Goal: Check status: Check status

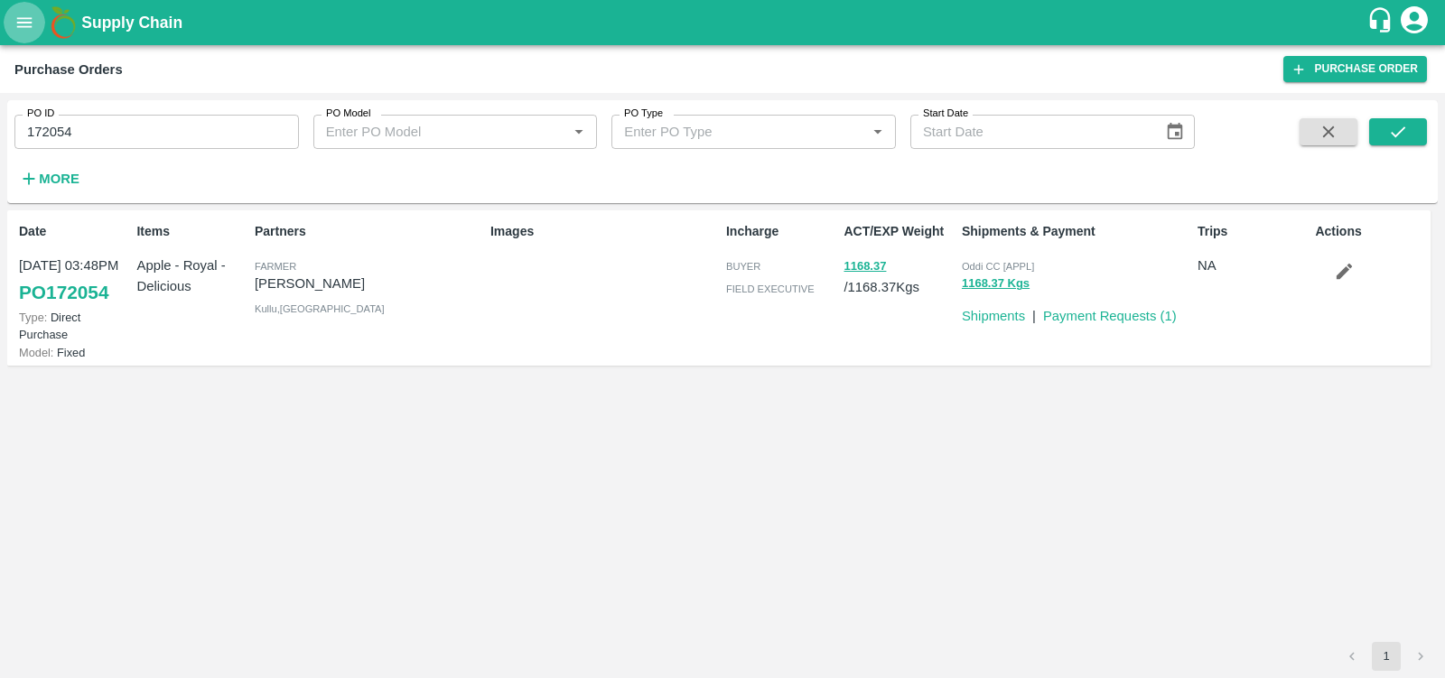
click at [38, 32] on button "open drawer" at bounding box center [25, 23] width 42 height 42
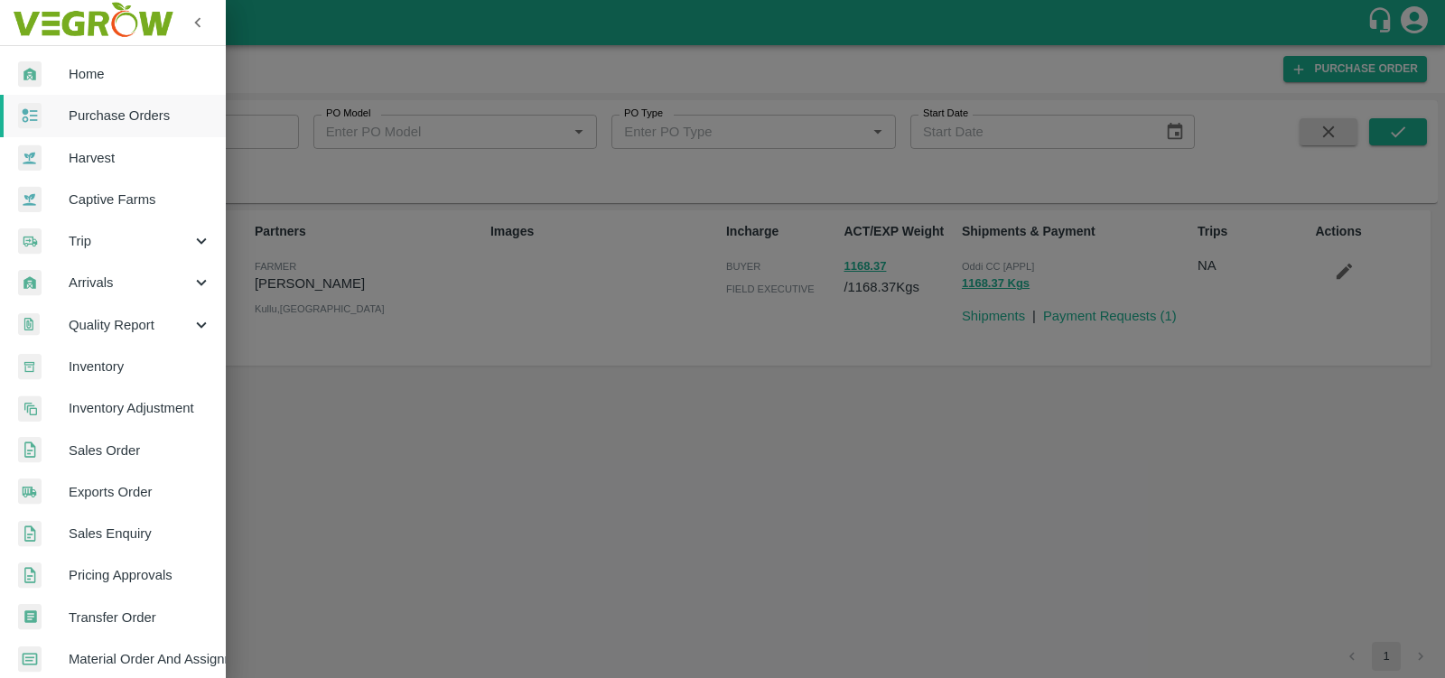
click at [129, 462] on link "Sales Order" at bounding box center [113, 451] width 226 height 42
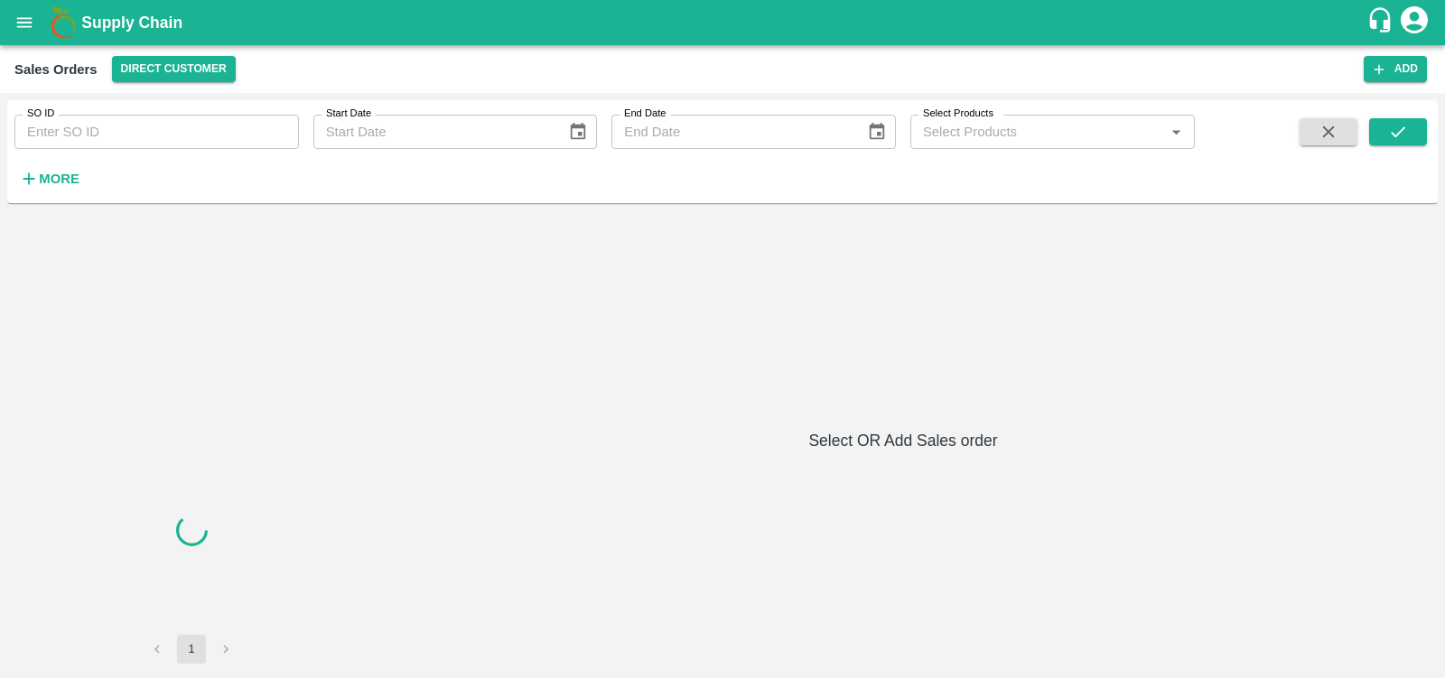
click at [89, 127] on input "SO ID" at bounding box center [156, 132] width 285 height 34
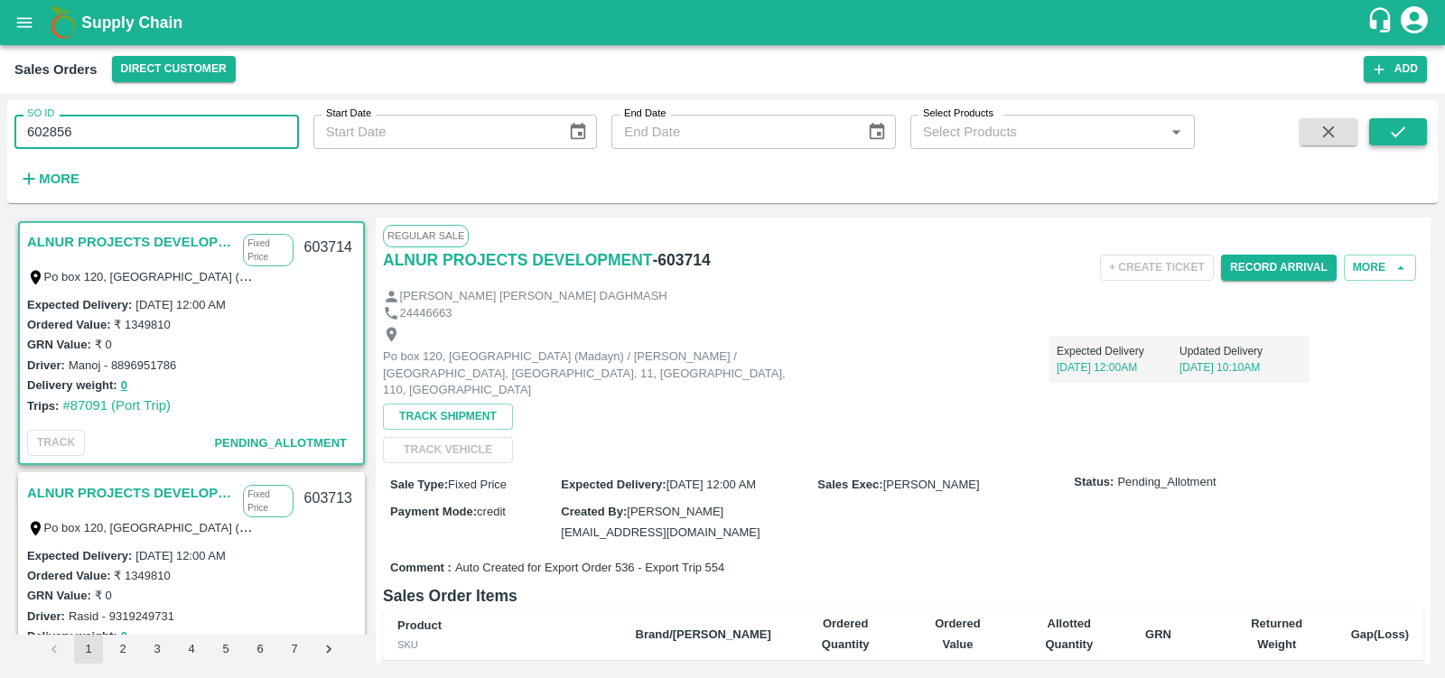
type input "602856"
click at [1388, 140] on icon "submit" at bounding box center [1398, 132] width 20 height 20
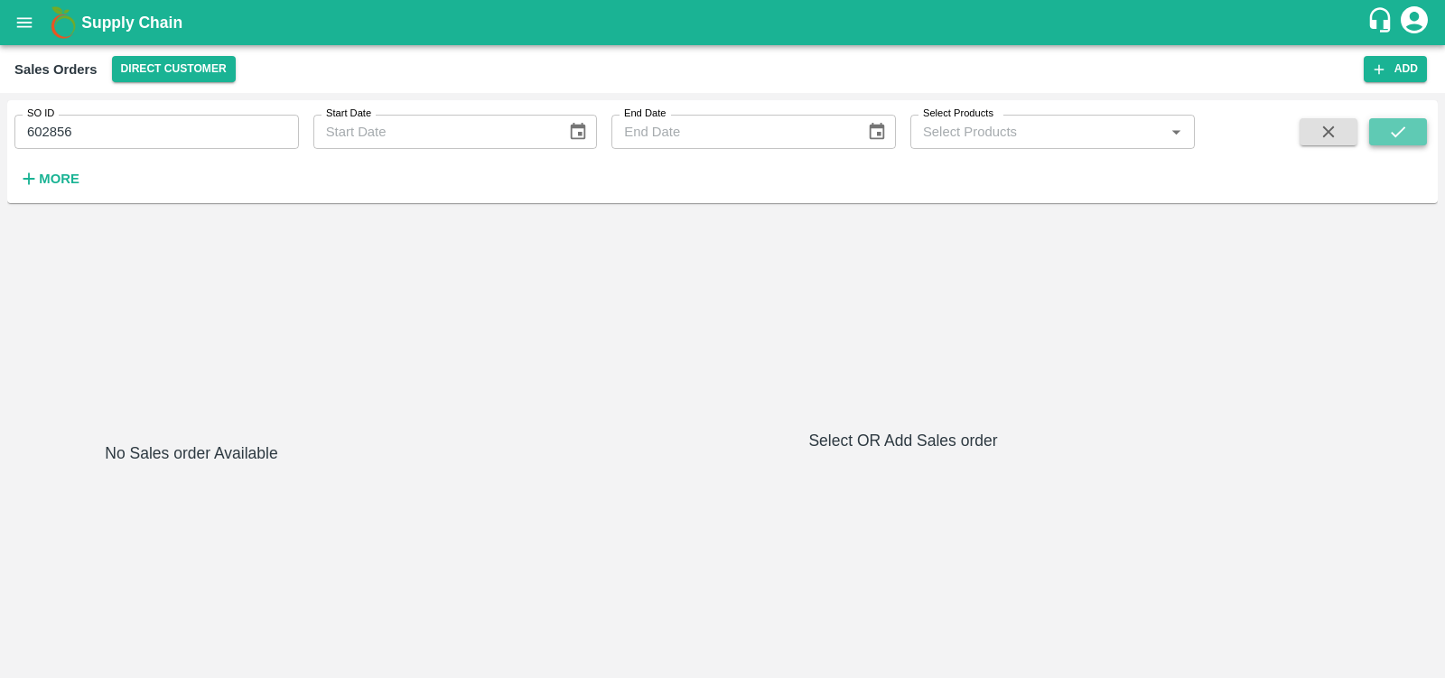
click at [1415, 129] on button "submit" at bounding box center [1398, 131] width 58 height 27
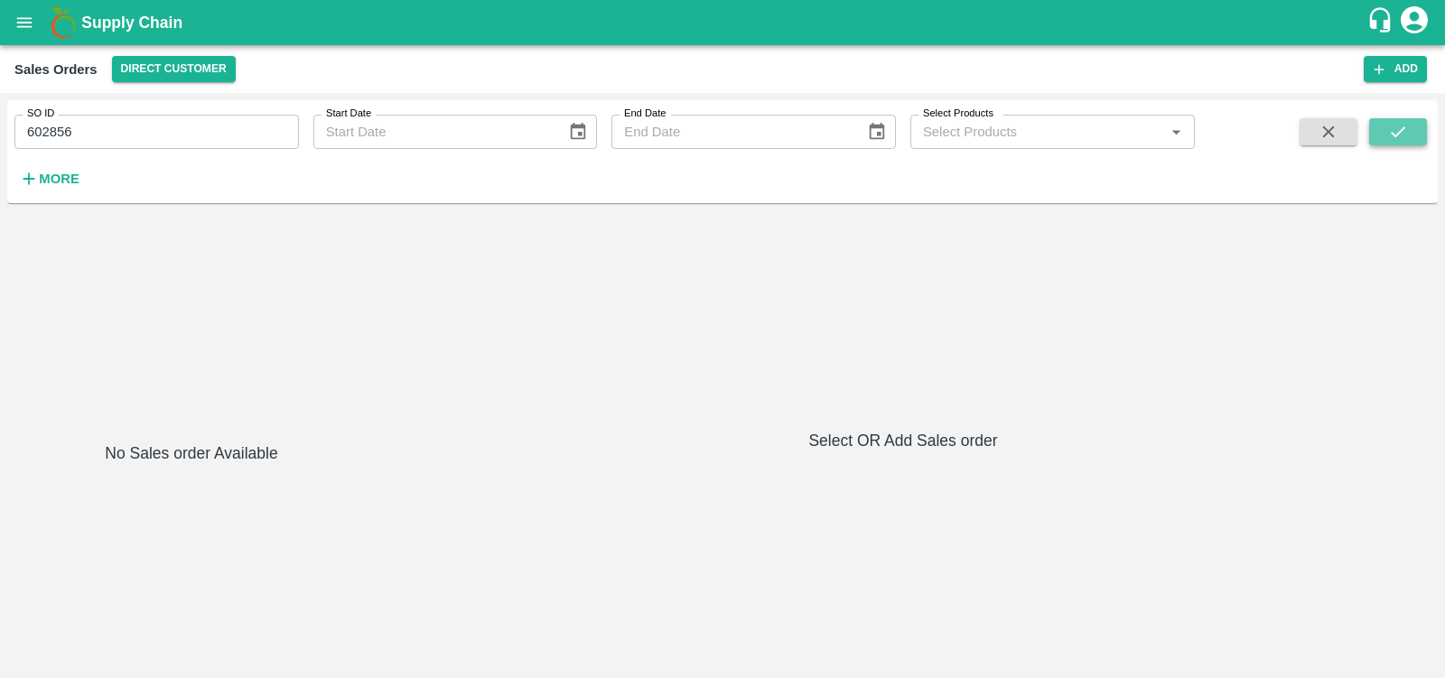
click at [1415, 129] on button "submit" at bounding box center [1398, 131] width 58 height 27
click at [28, 23] on icon "open drawer" at bounding box center [24, 23] width 20 height 20
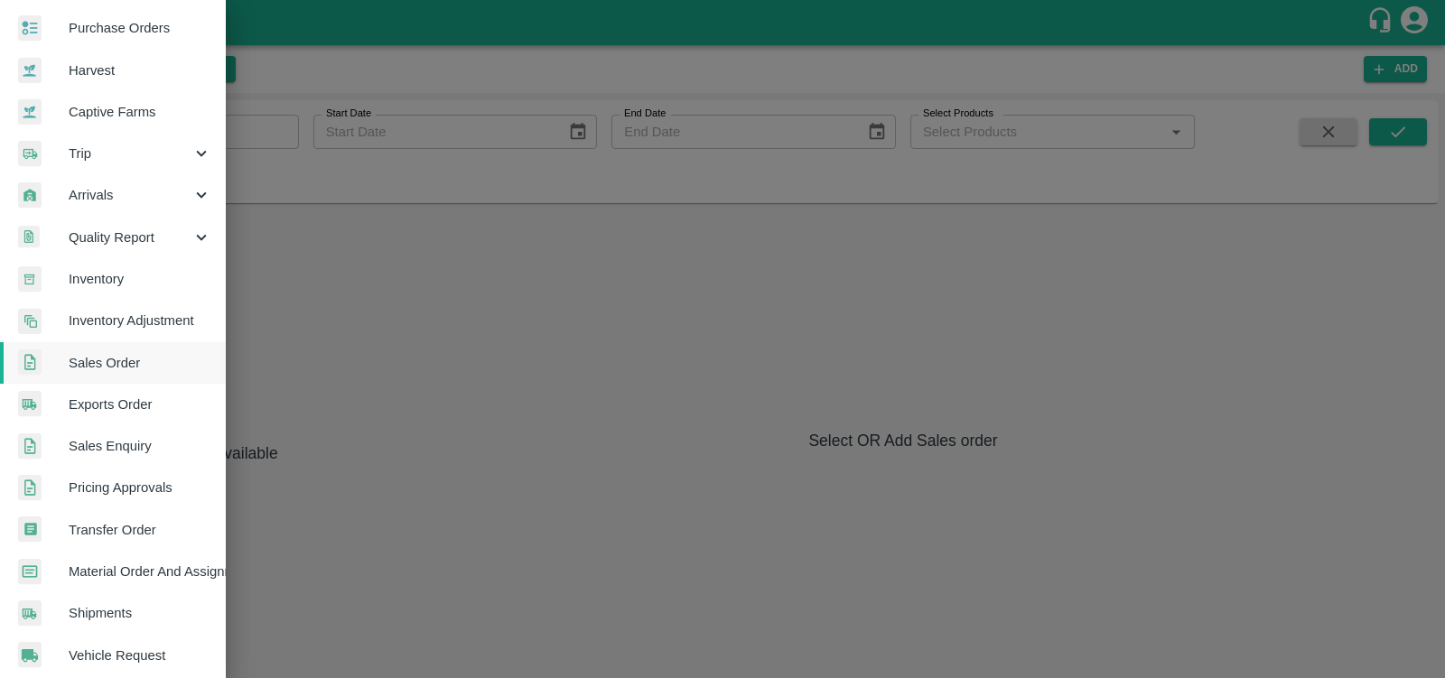
scroll to position [103, 0]
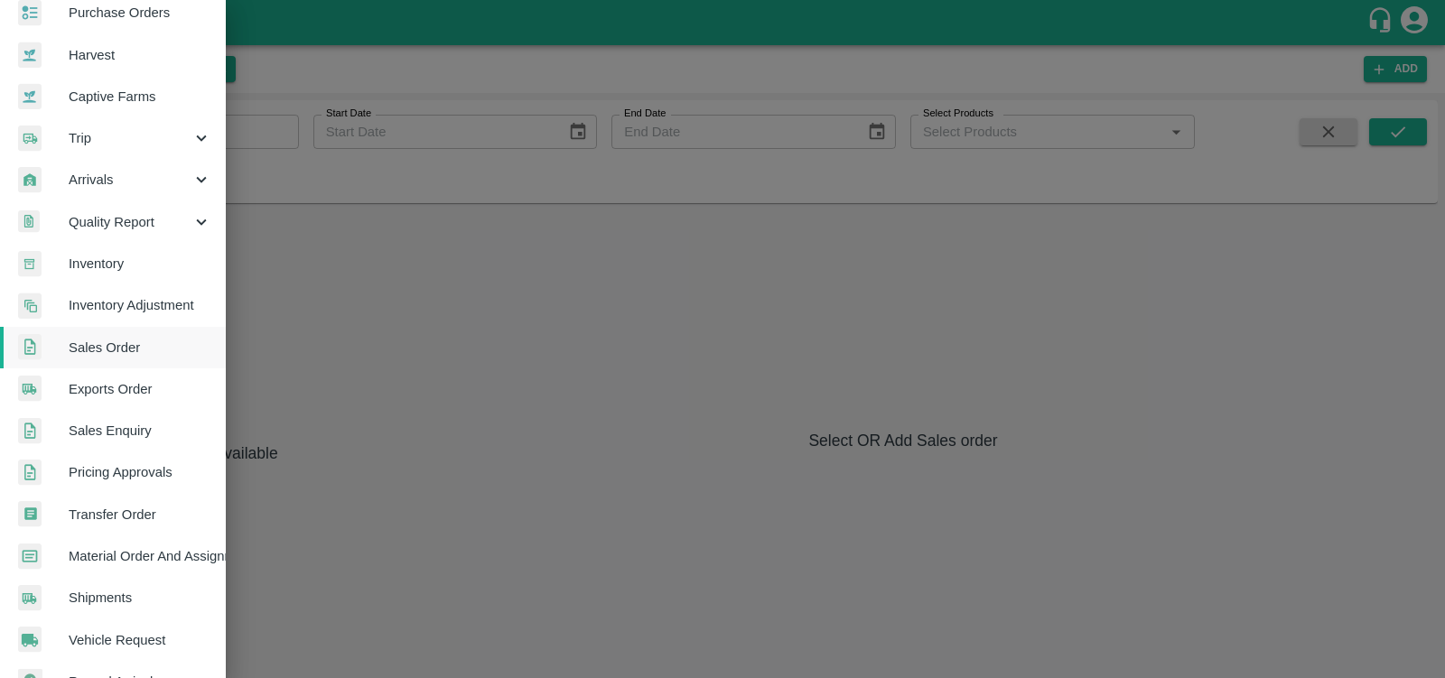
click at [121, 383] on span "Exports Order" at bounding box center [140, 389] width 143 height 20
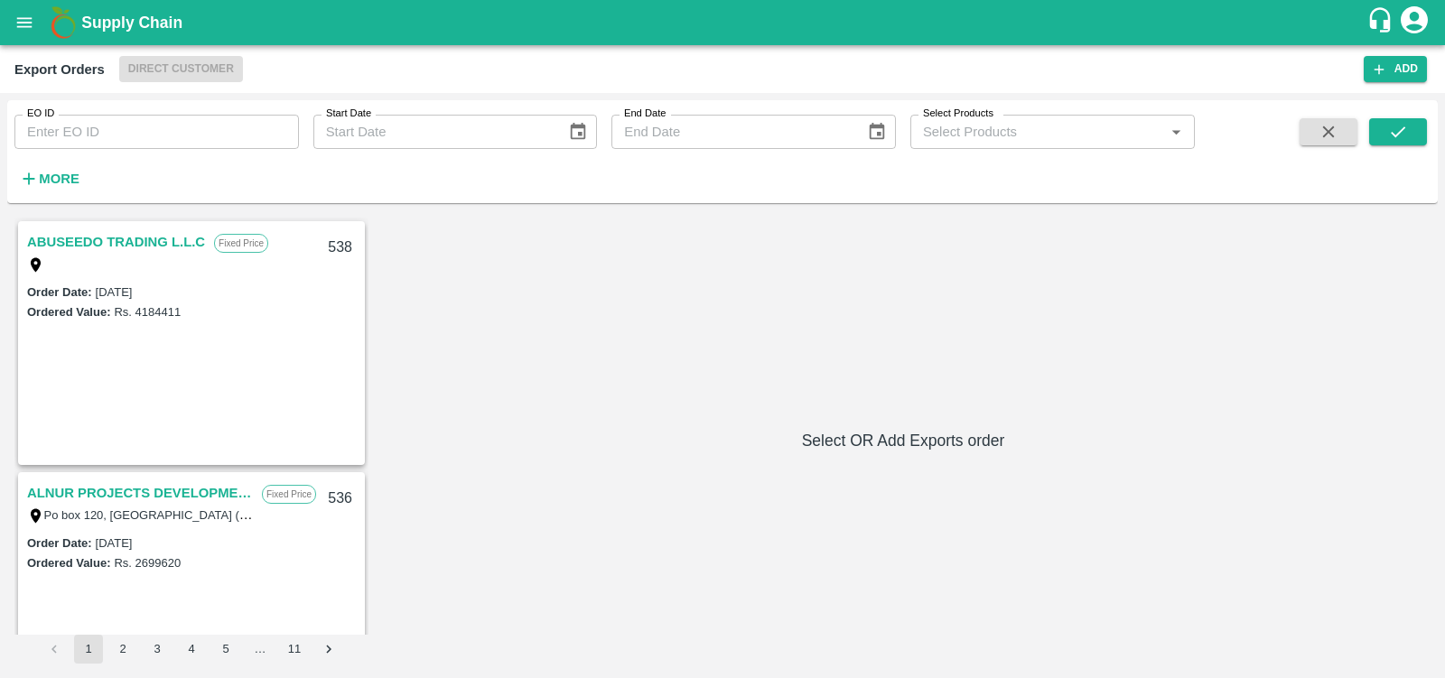
click at [106, 138] on input "EO ID" at bounding box center [156, 132] width 285 height 34
click at [1417, 128] on button "submit" at bounding box center [1398, 131] width 58 height 27
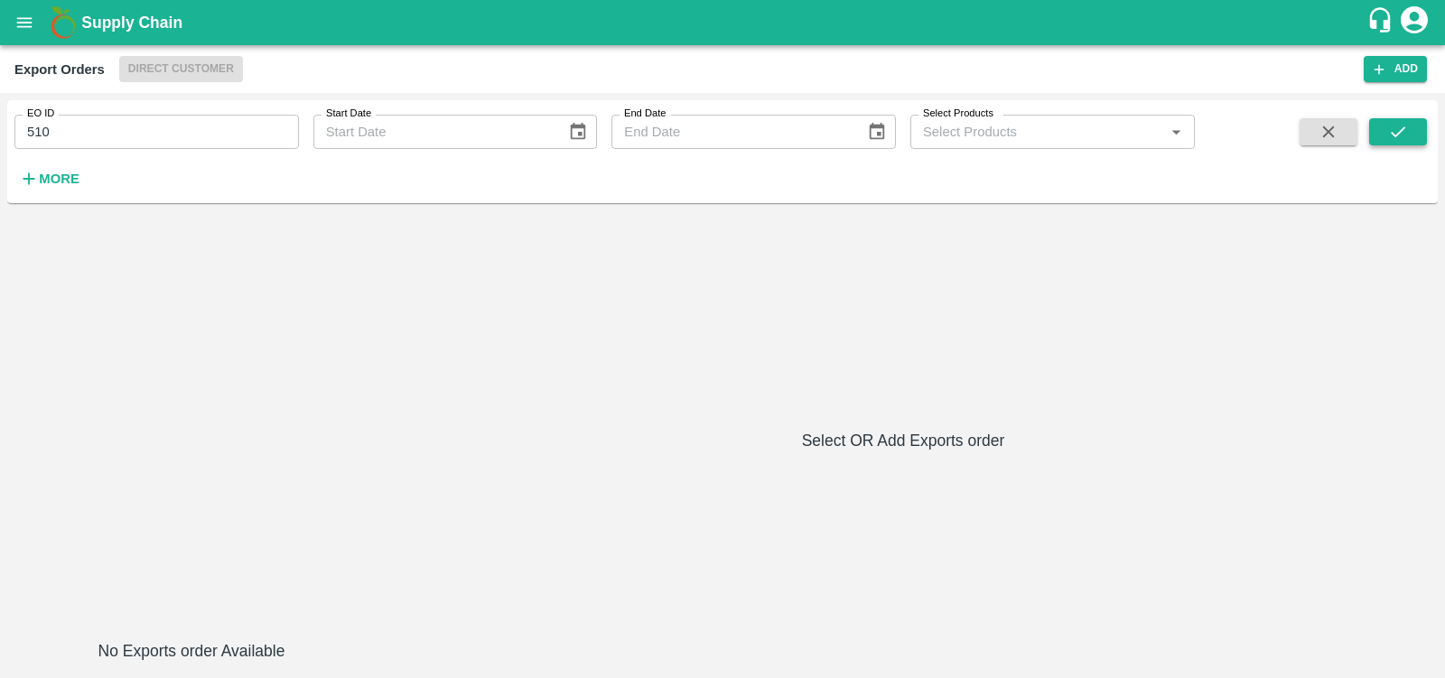
click at [1391, 132] on icon "submit" at bounding box center [1398, 132] width 20 height 20
click at [119, 135] on input "510" at bounding box center [156, 132] width 285 height 34
click at [1396, 124] on icon "submit" at bounding box center [1398, 132] width 20 height 20
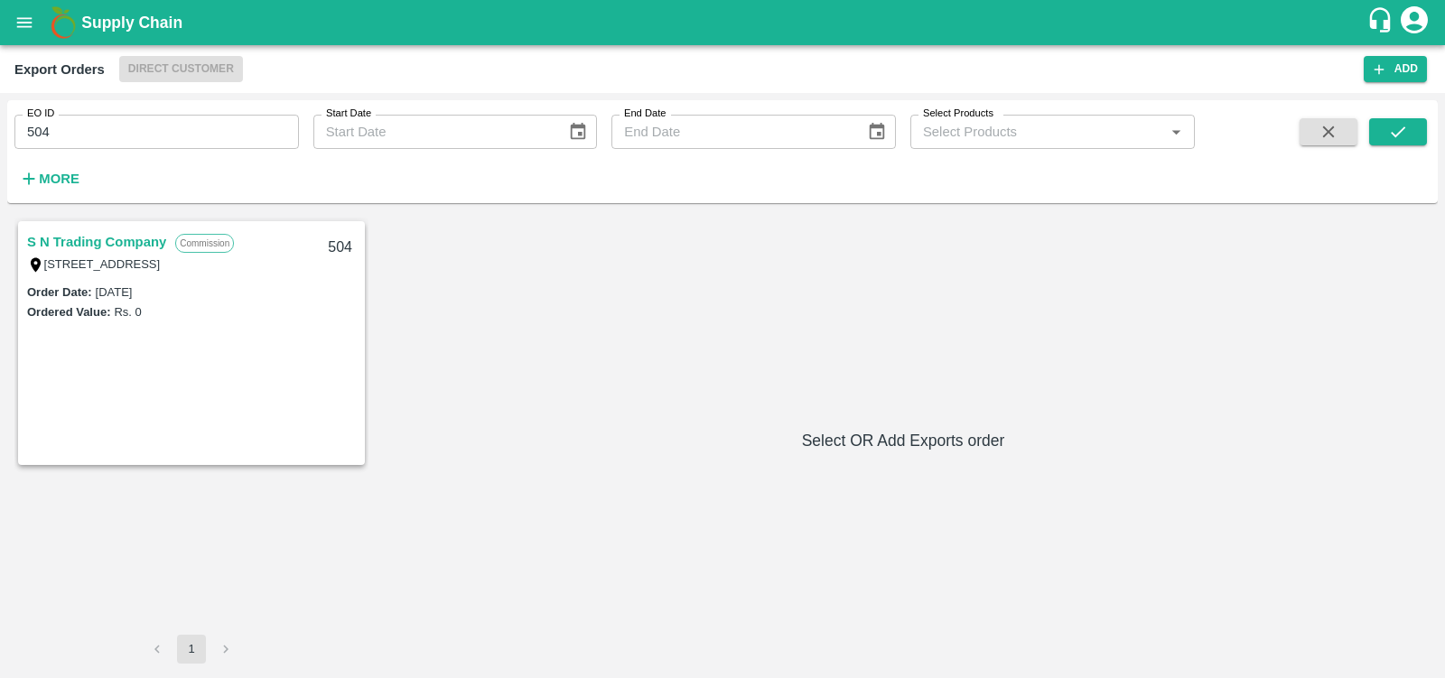
click at [135, 239] on link "S N Trading Company" at bounding box center [96, 241] width 139 height 23
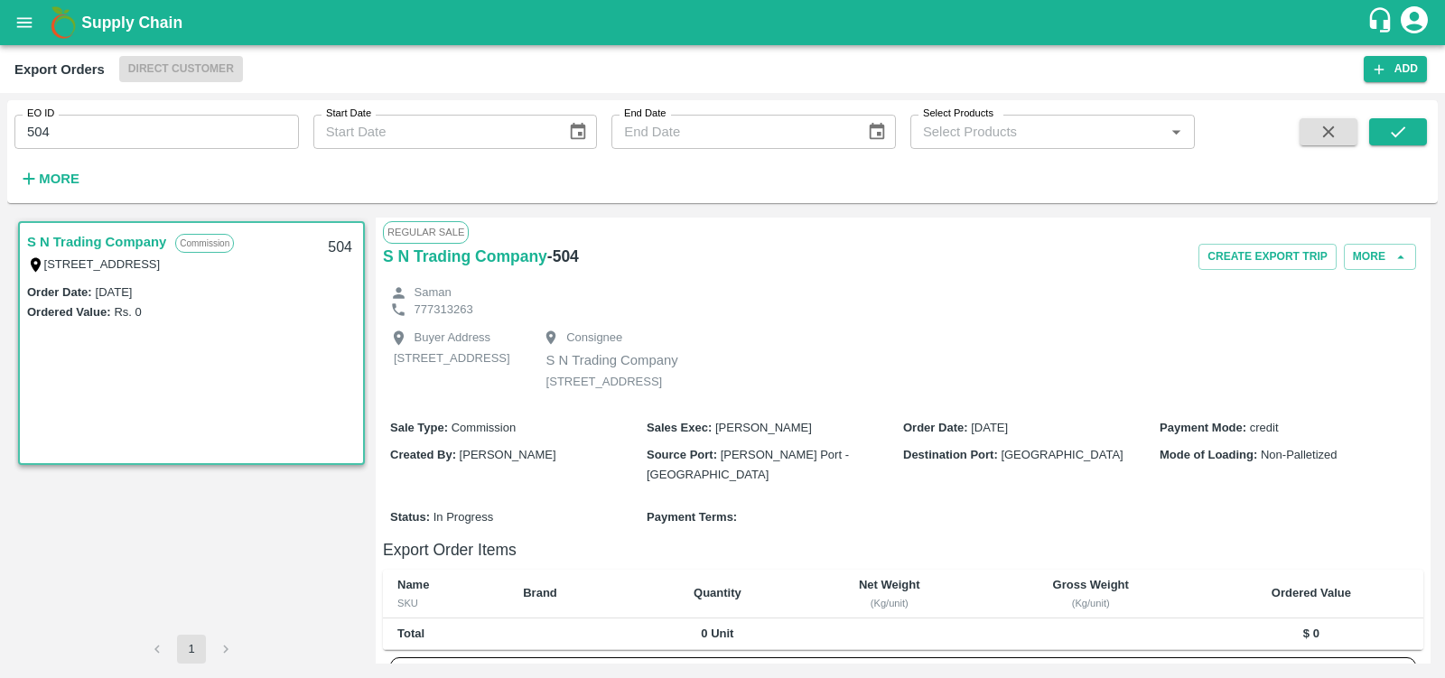
scroll to position [322, 0]
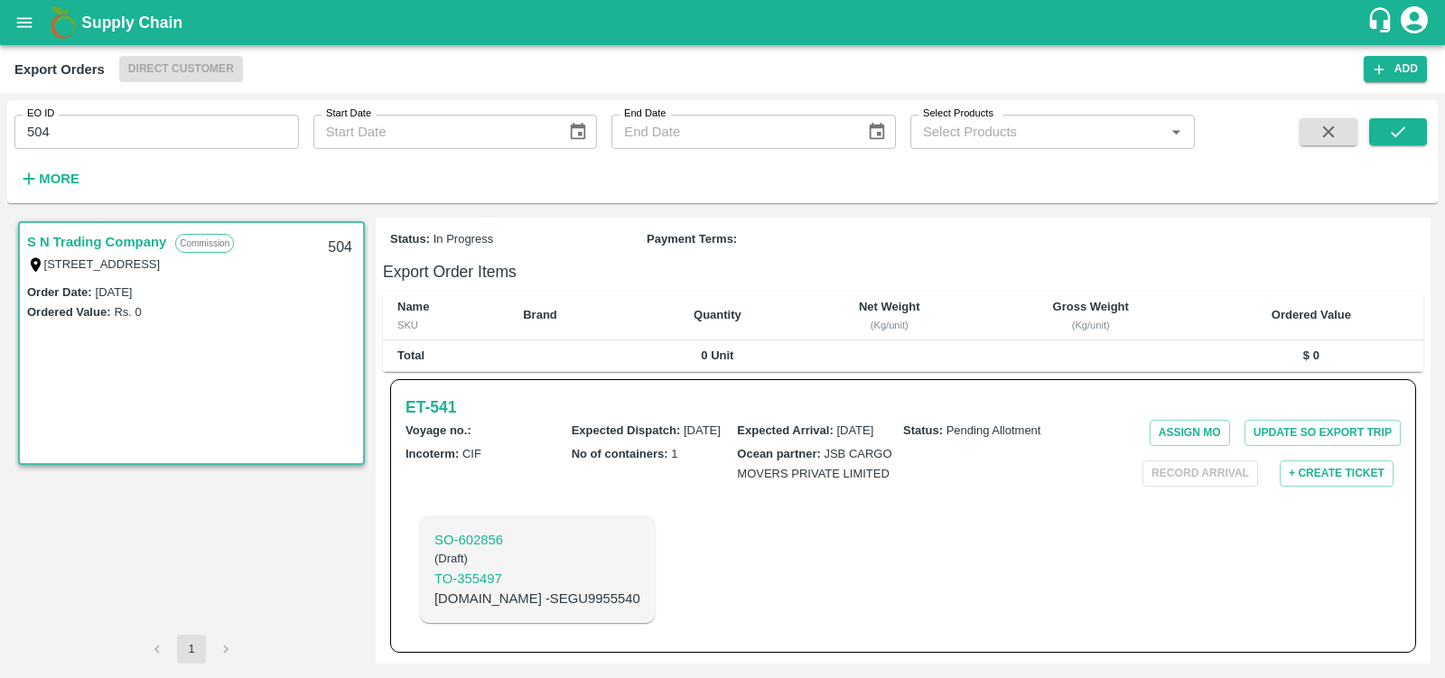
click at [72, 141] on input "504" at bounding box center [156, 132] width 285 height 34
click at [91, 133] on input "504" at bounding box center [156, 132] width 285 height 34
type input "510"
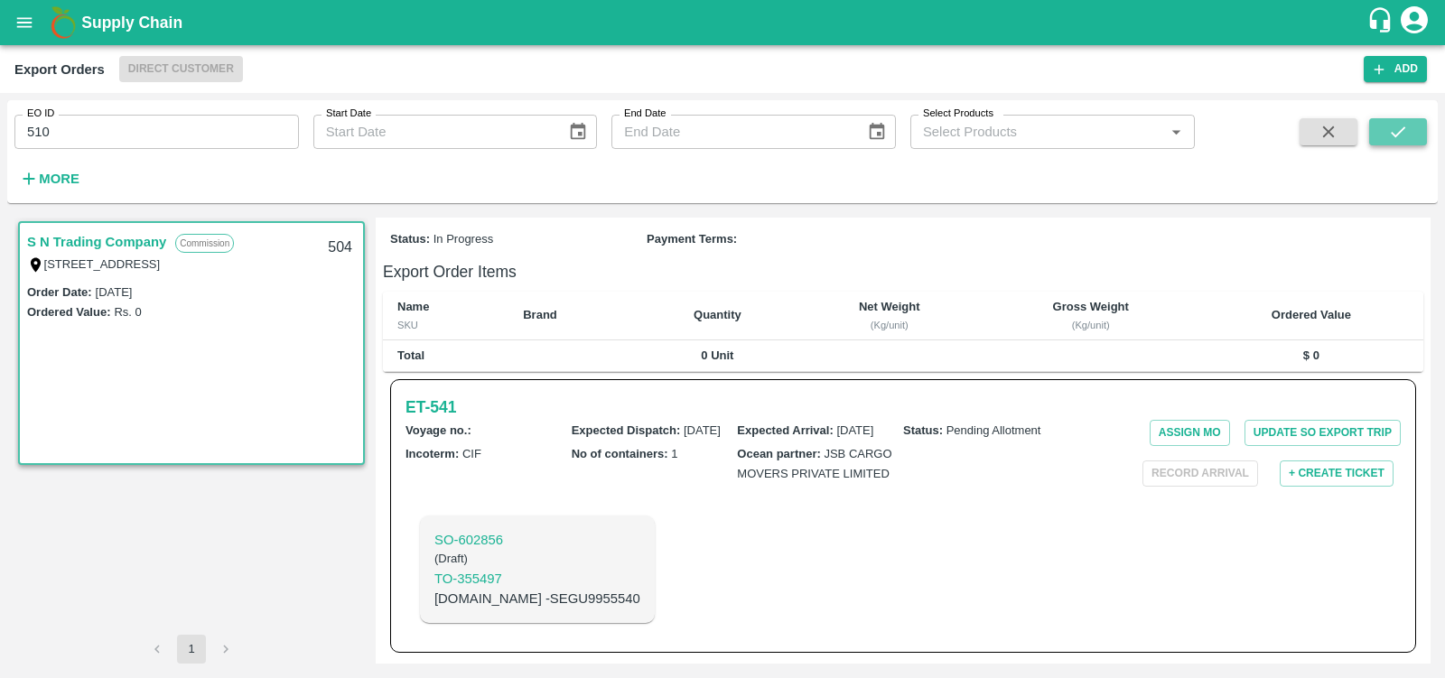
click at [1399, 129] on icon "submit" at bounding box center [1398, 132] width 20 height 20
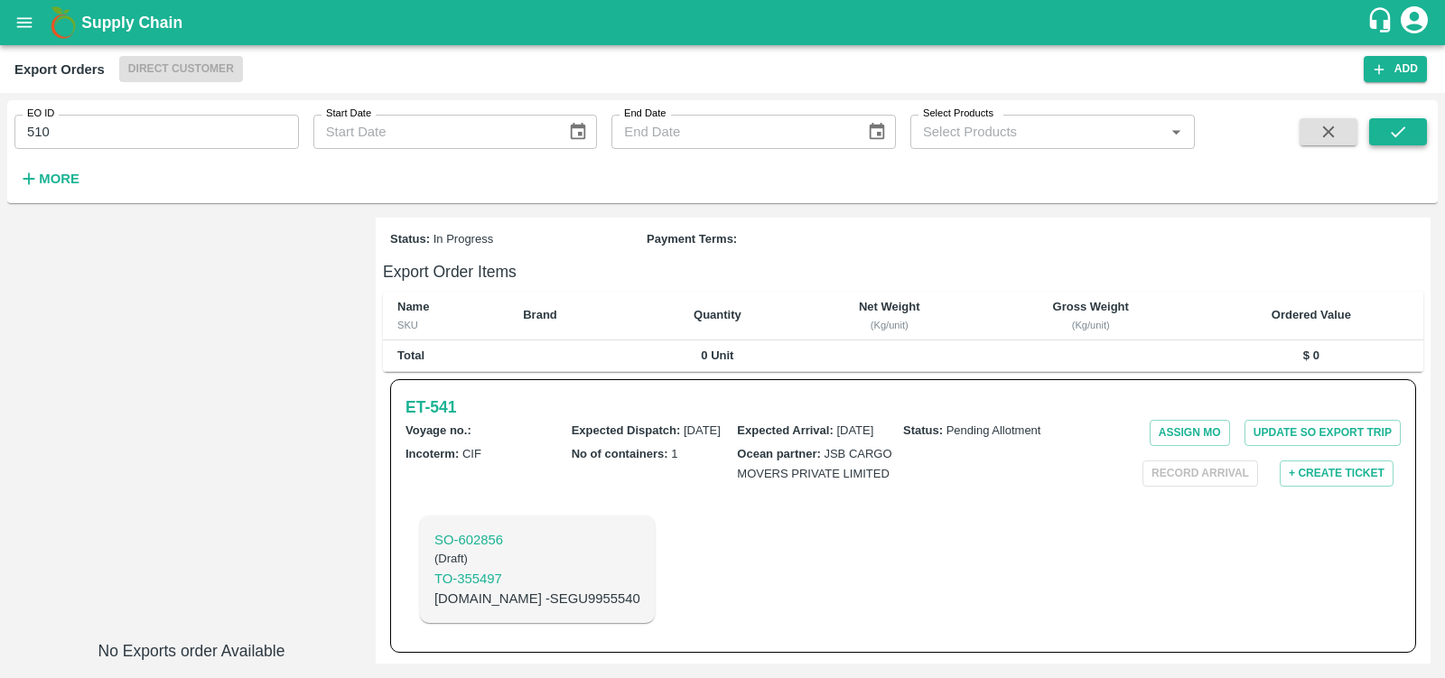
click at [1399, 129] on icon "submit" at bounding box center [1398, 132] width 20 height 20
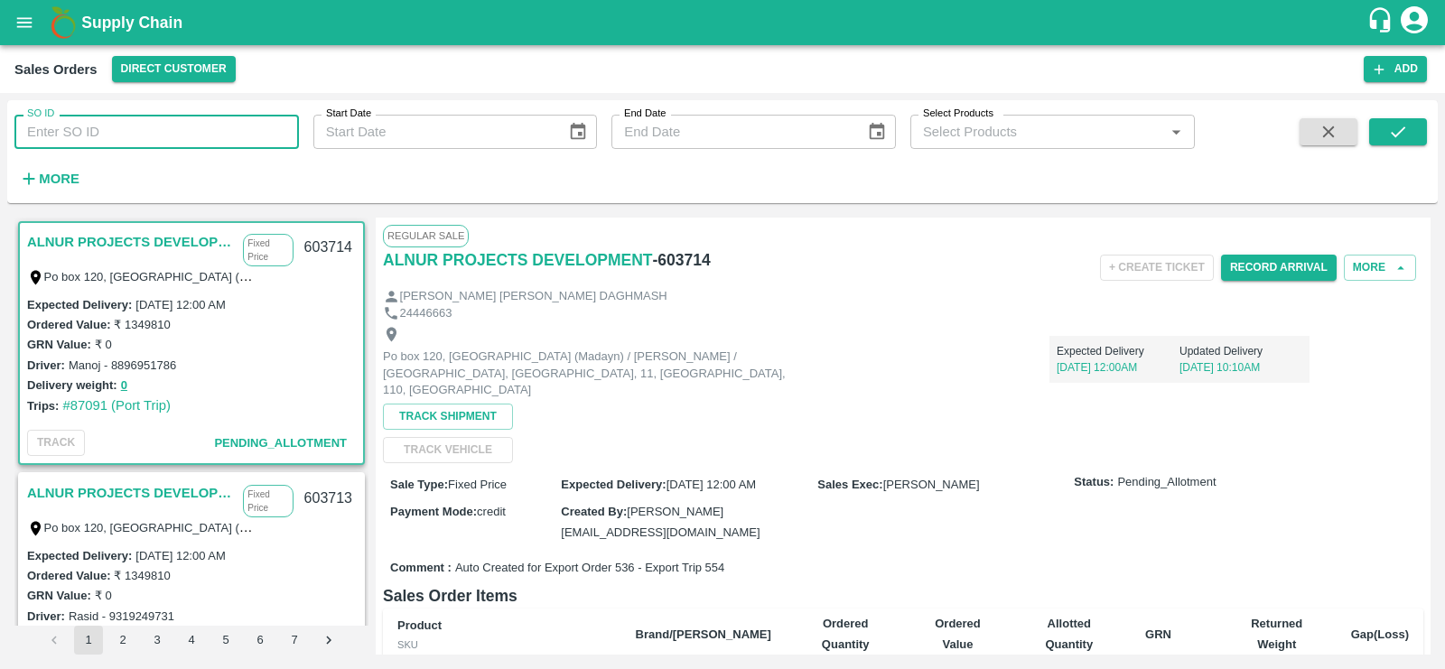
click at [56, 126] on input "SO ID" at bounding box center [156, 132] width 285 height 34
paste input "603480"
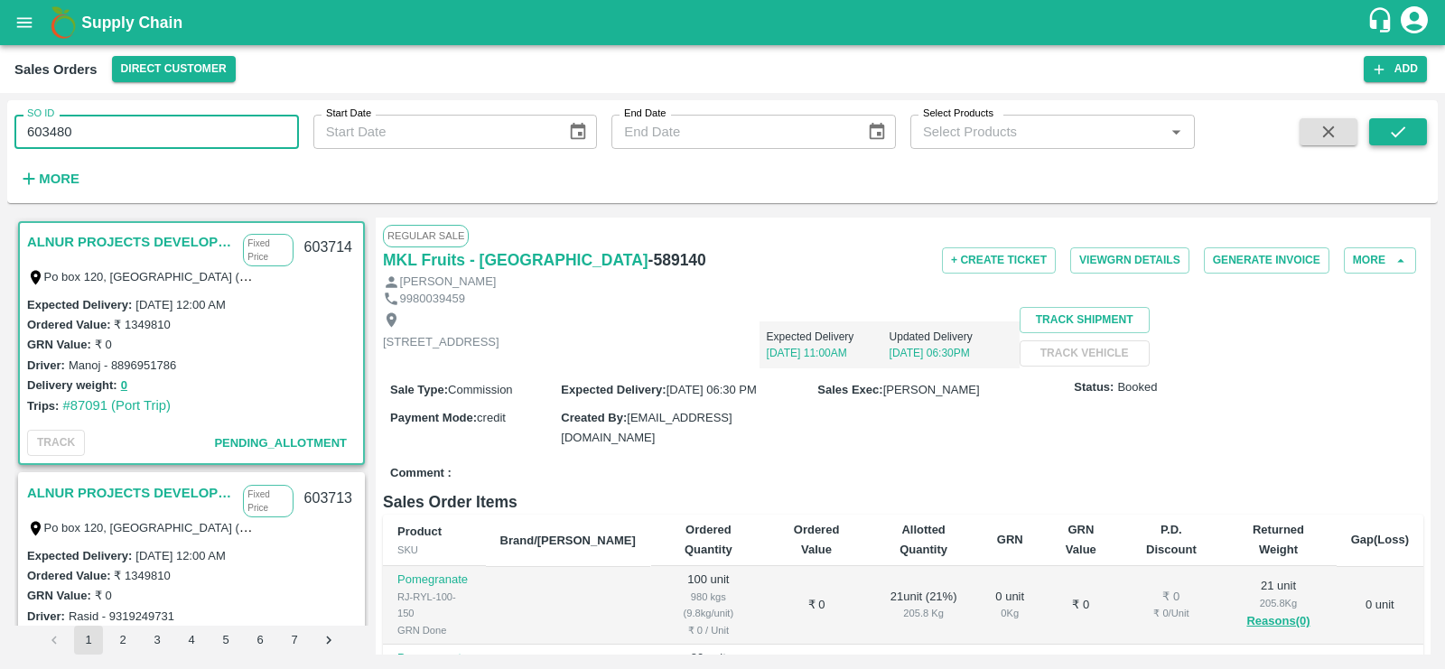
type input "603480"
click at [1408, 126] on button "submit" at bounding box center [1398, 131] width 58 height 27
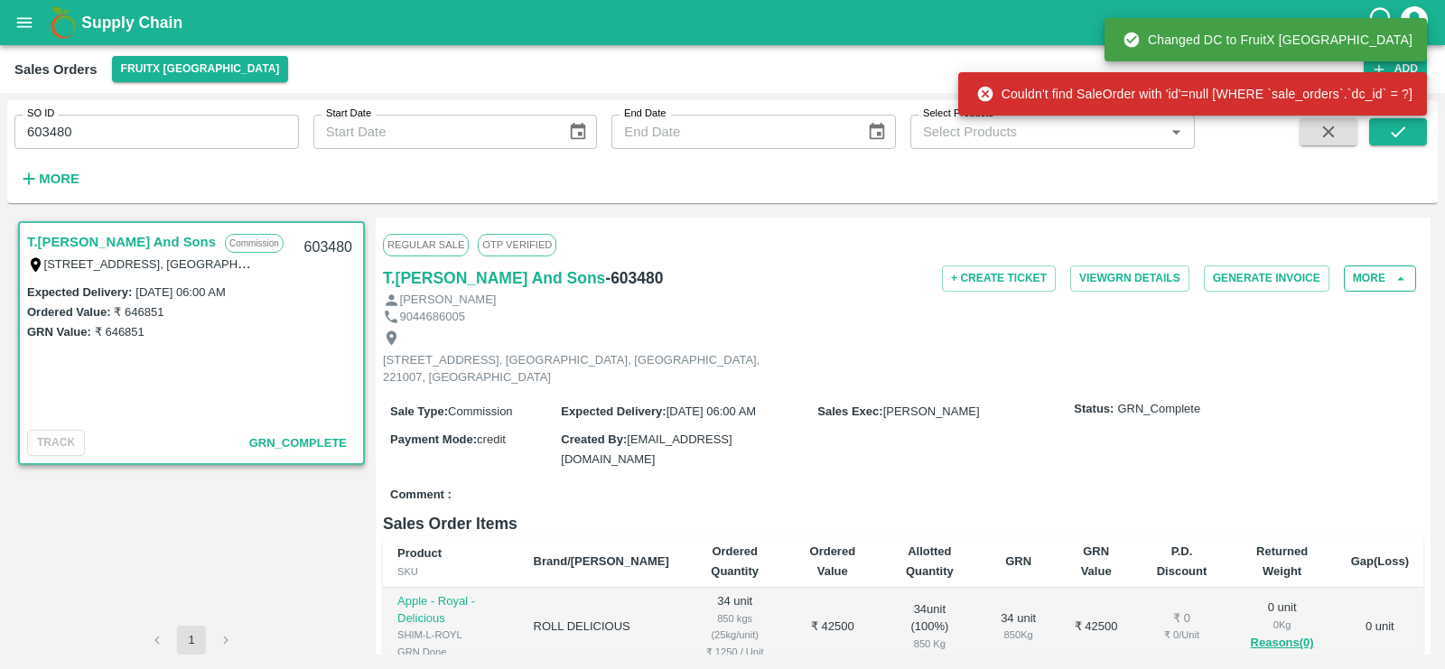
click at [1393, 285] on icon "button" at bounding box center [1401, 279] width 16 height 16
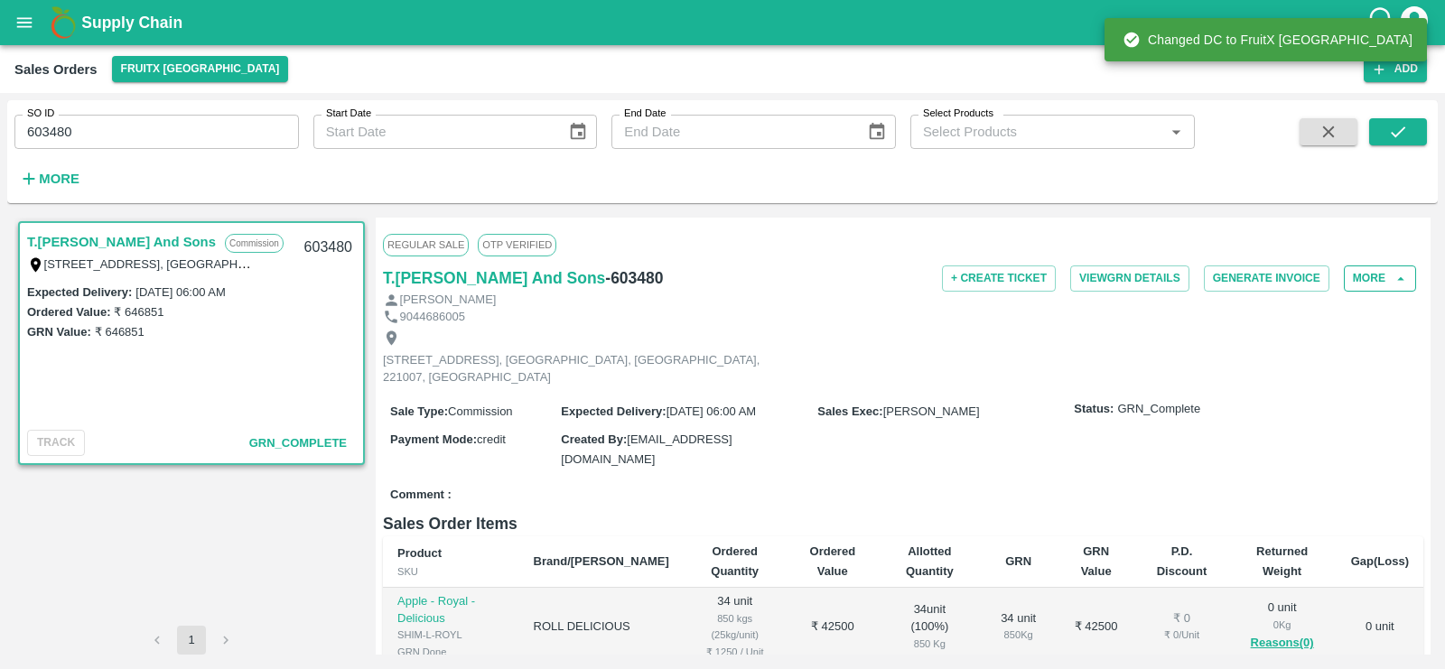
click at [1379, 268] on button "More" at bounding box center [1380, 279] width 72 height 26
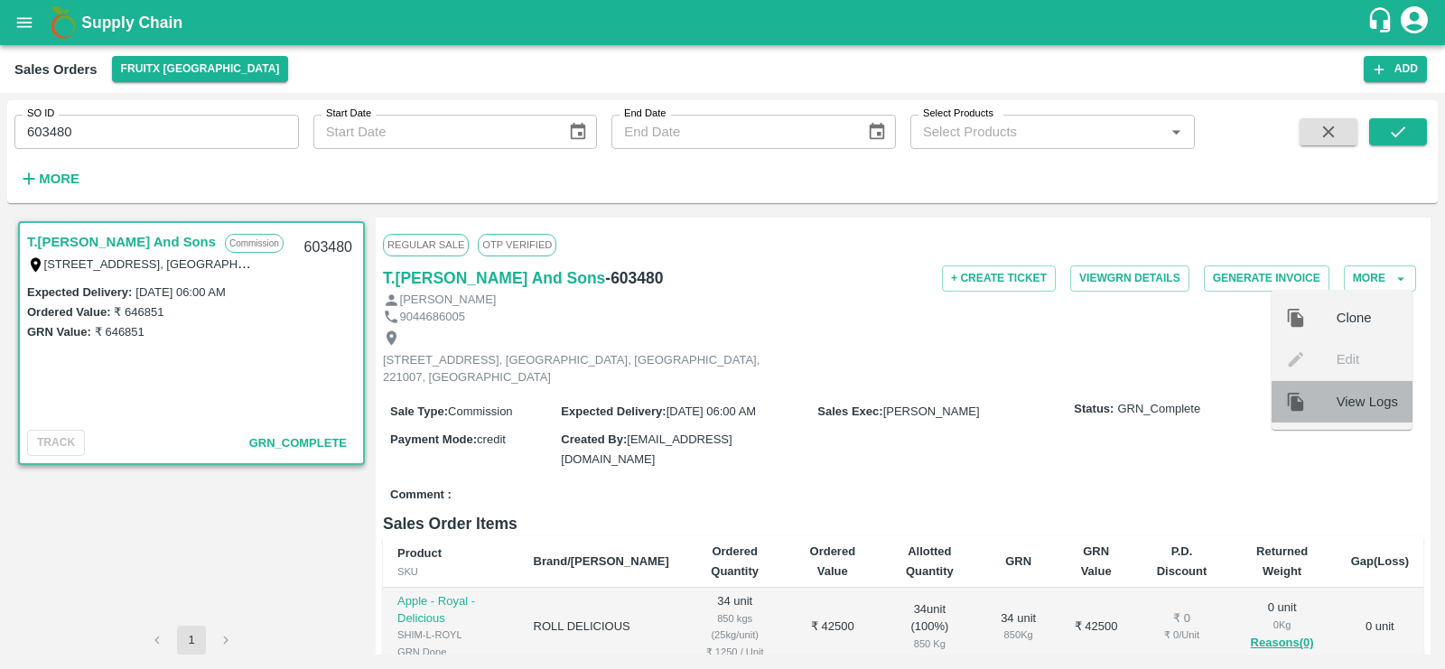
click at [1364, 400] on span "View Logs" at bounding box center [1367, 402] width 61 height 20
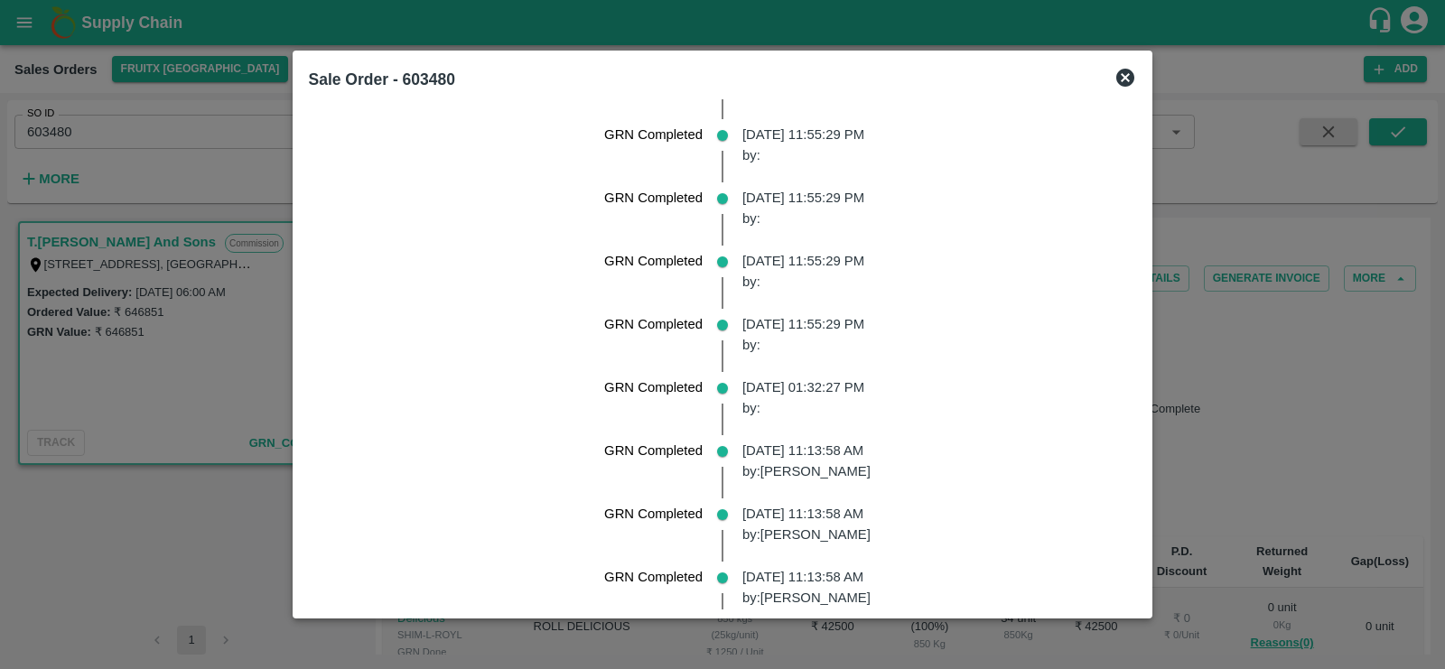
scroll to position [2438, 0]
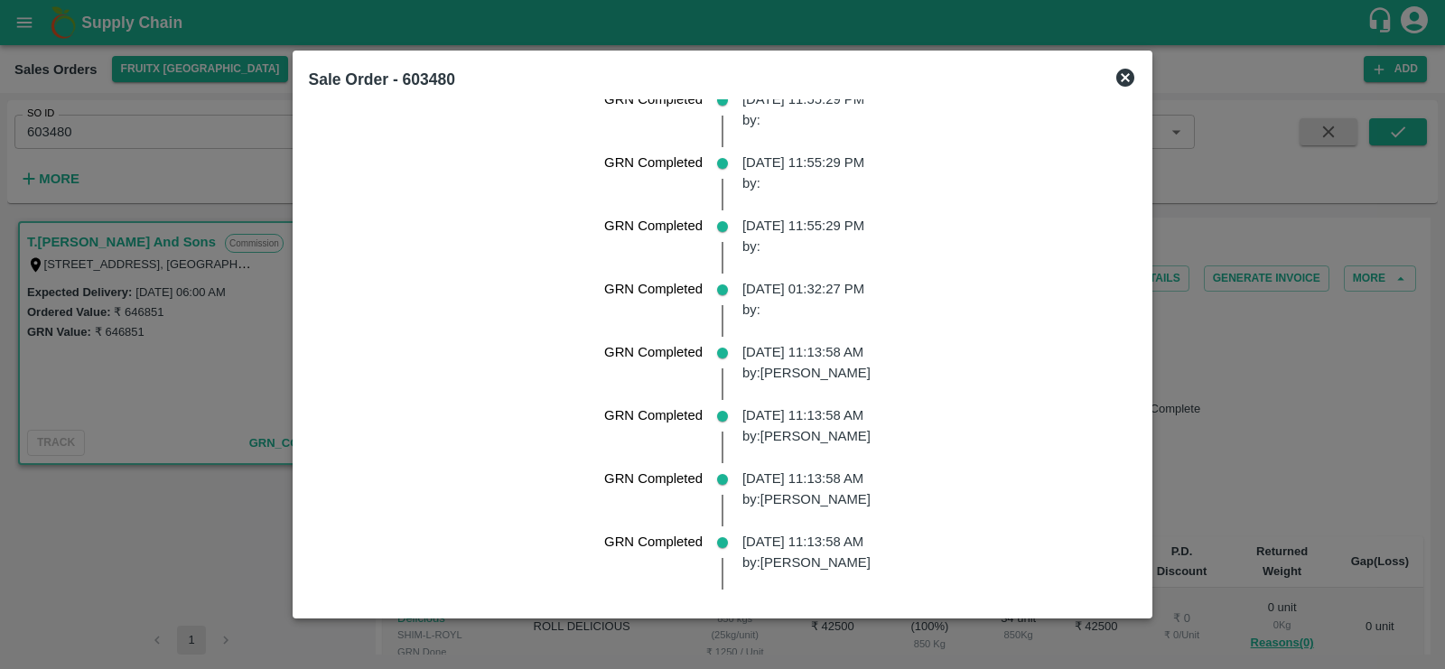
click at [1131, 78] on icon at bounding box center [1125, 78] width 18 height 18
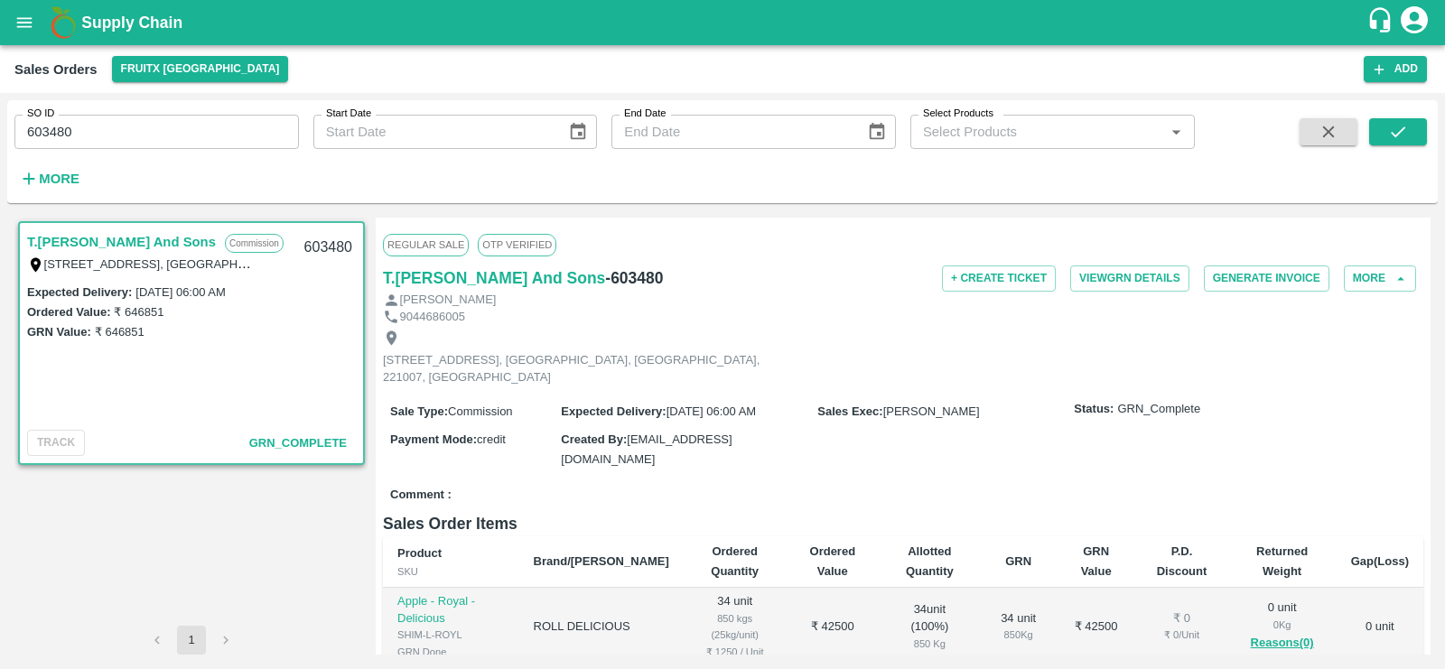
scroll to position [40, 0]
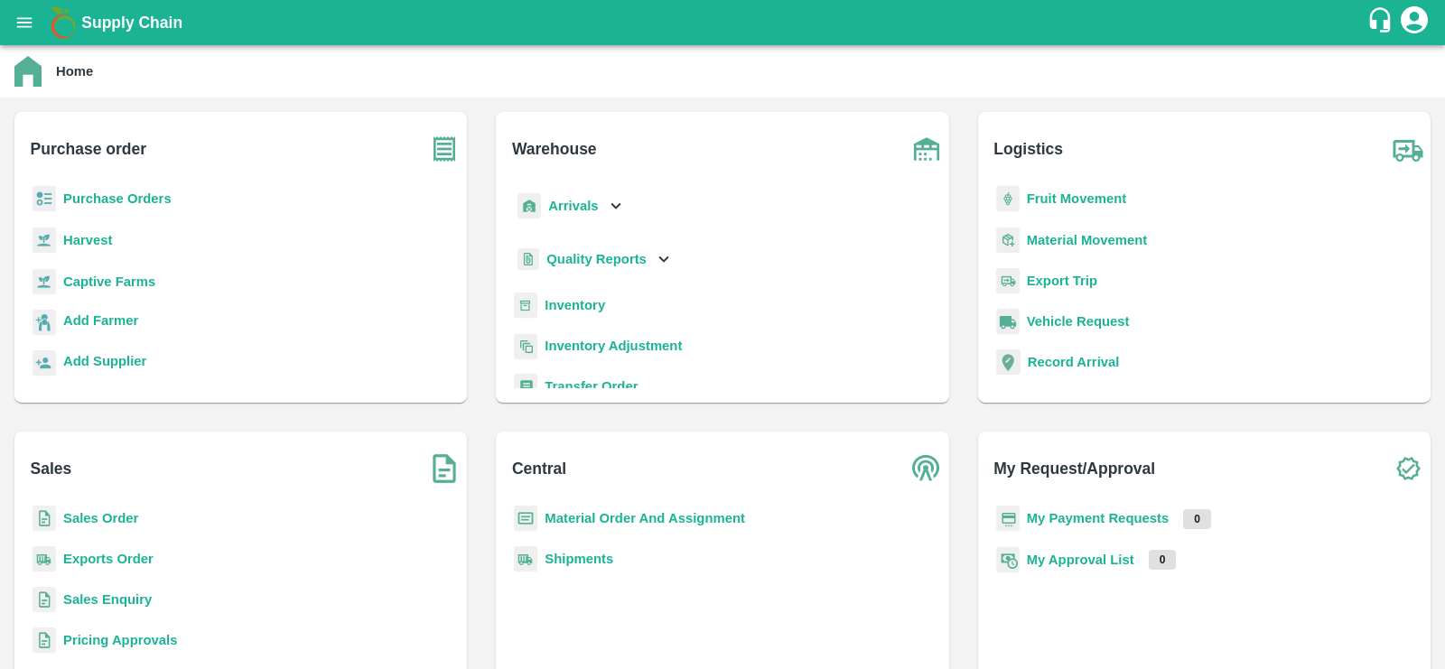
click at [126, 209] on p "Purchase Orders" at bounding box center [117, 199] width 108 height 20
click at [126, 197] on b "Purchase Orders" at bounding box center [117, 198] width 108 height 14
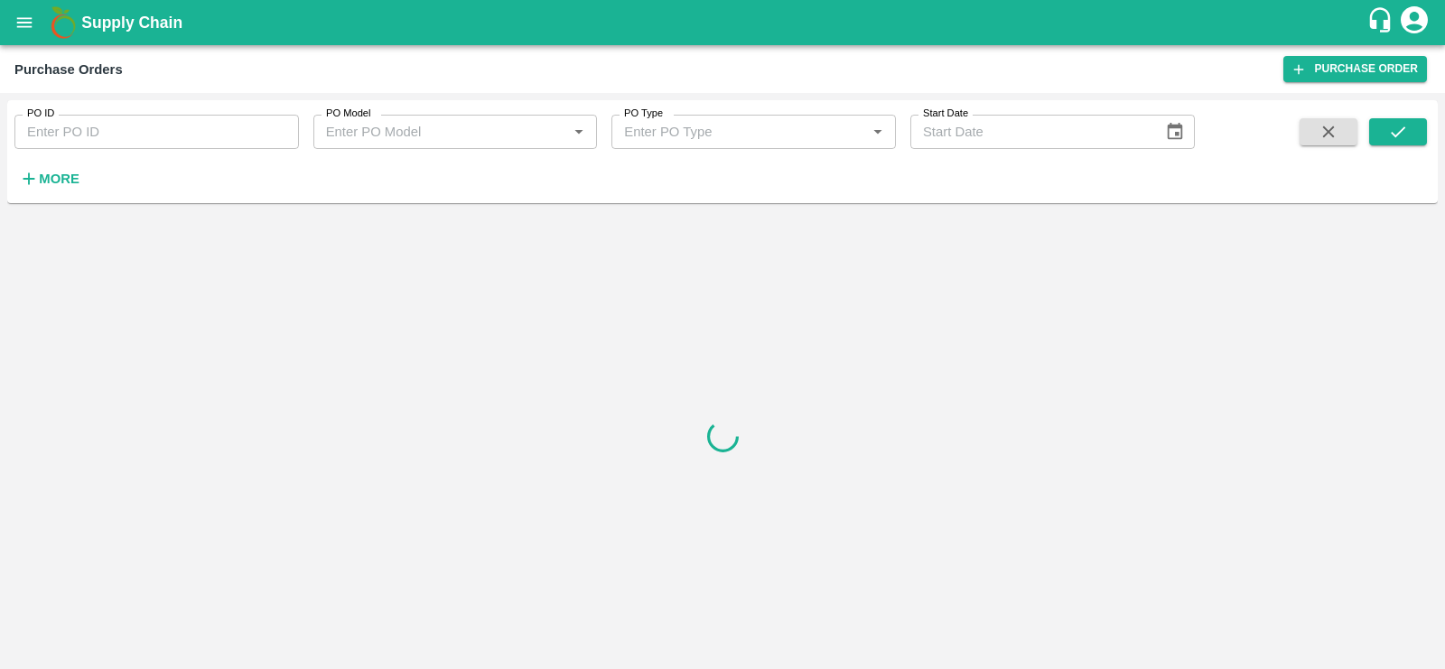
click at [102, 109] on div "PO ID PO ID" at bounding box center [149, 124] width 299 height 49
click at [102, 119] on input "PO ID" at bounding box center [156, 132] width 285 height 34
paste input "161231"
type input "161231"
click at [1387, 134] on button "submit" at bounding box center [1398, 131] width 58 height 27
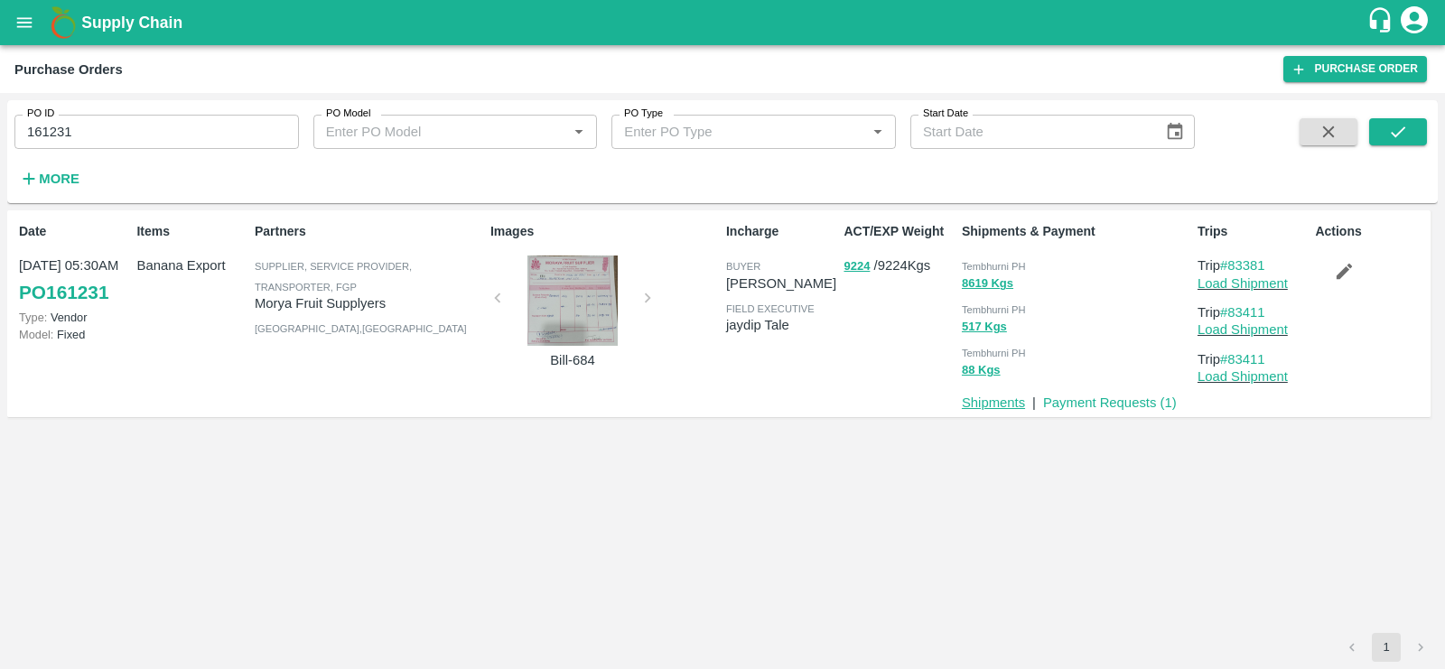
click at [1003, 401] on link "Shipments" at bounding box center [993, 403] width 63 height 14
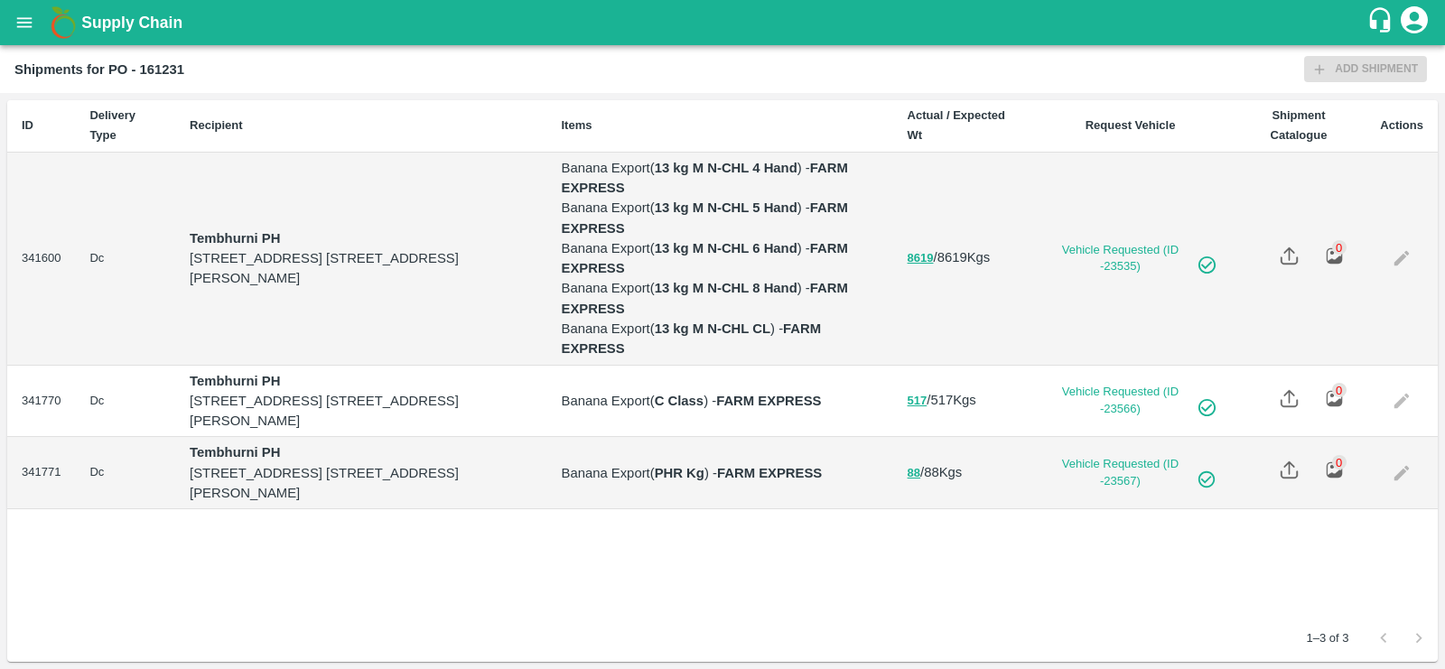
click at [30, 261] on td "341600" at bounding box center [41, 259] width 68 height 213
copy td "341600"
click at [23, 18] on icon "open drawer" at bounding box center [24, 22] width 15 height 10
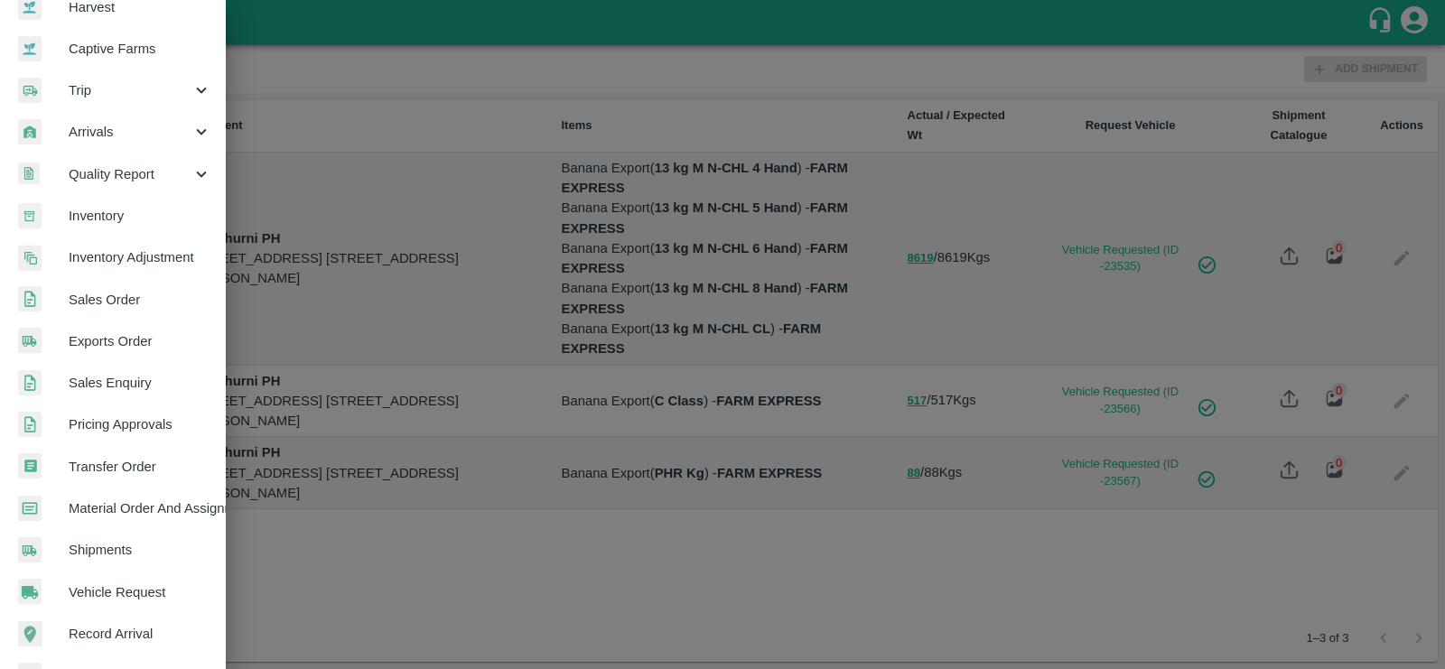
scroll to position [197, 0]
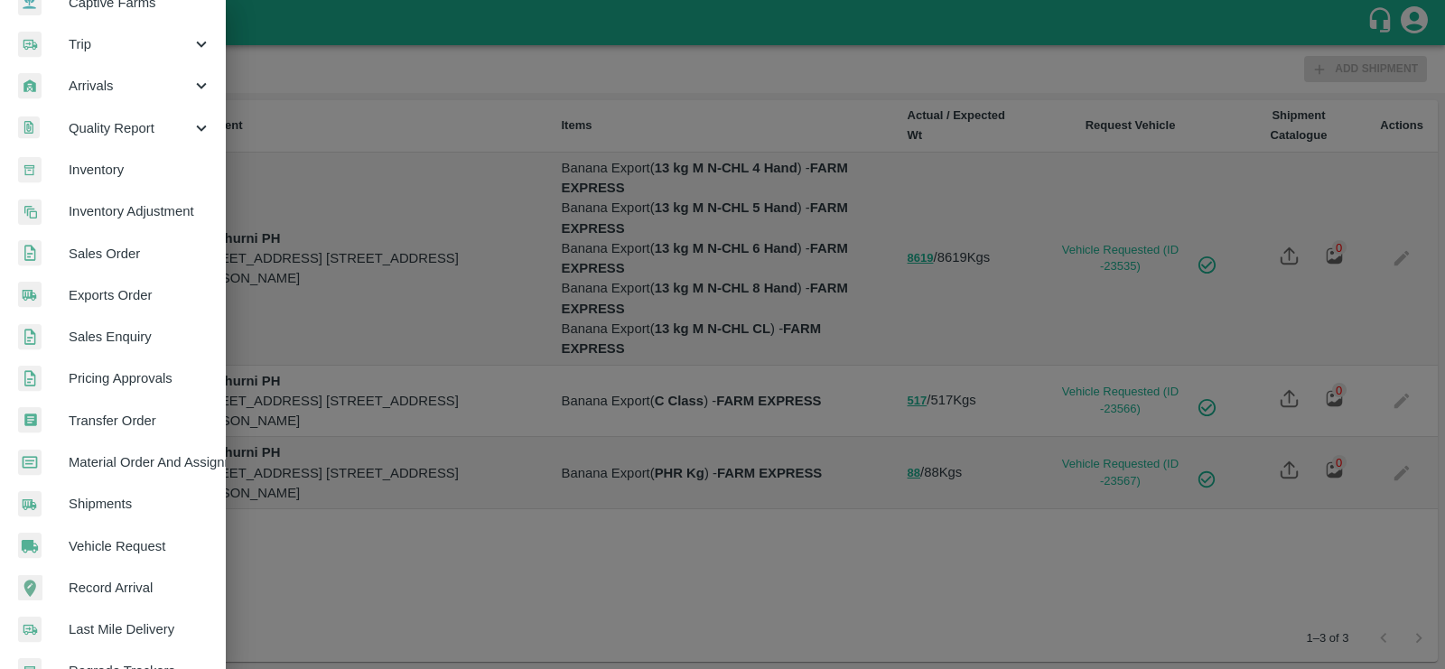
click at [114, 512] on span "Shipments" at bounding box center [140, 504] width 143 height 20
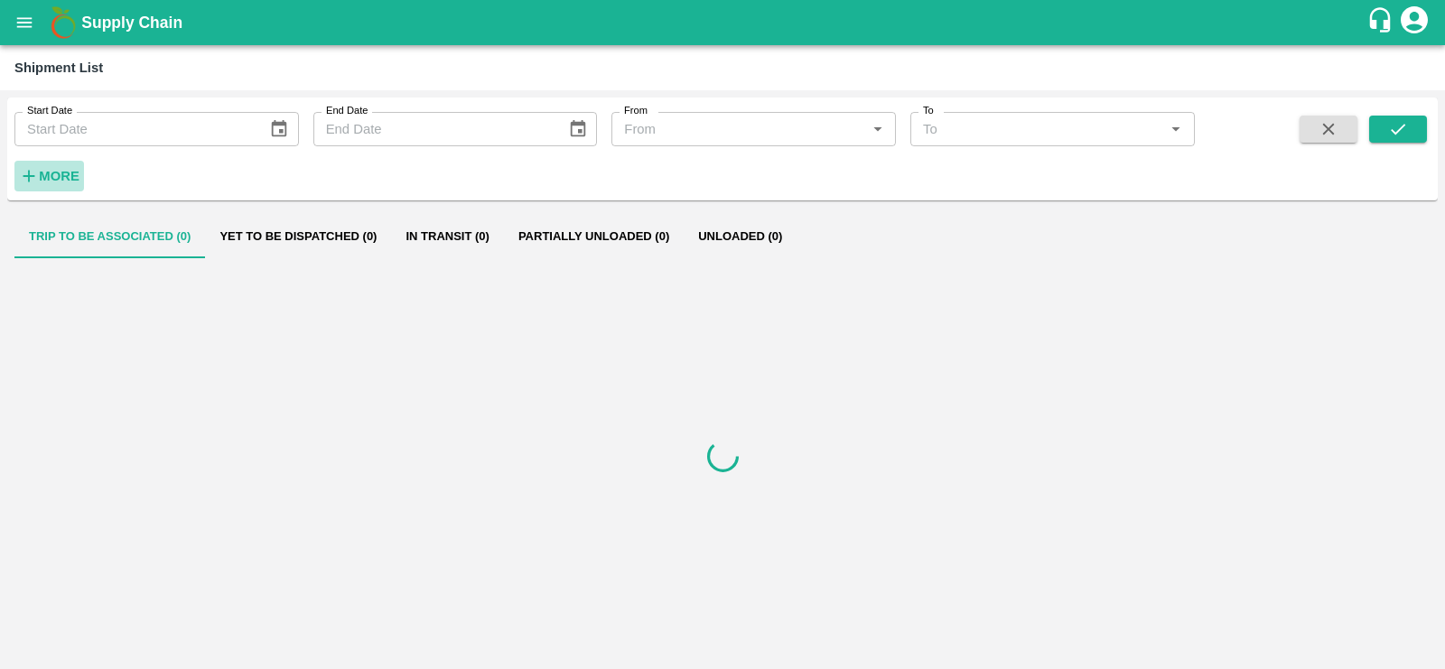
click at [57, 174] on strong "More" at bounding box center [59, 176] width 41 height 14
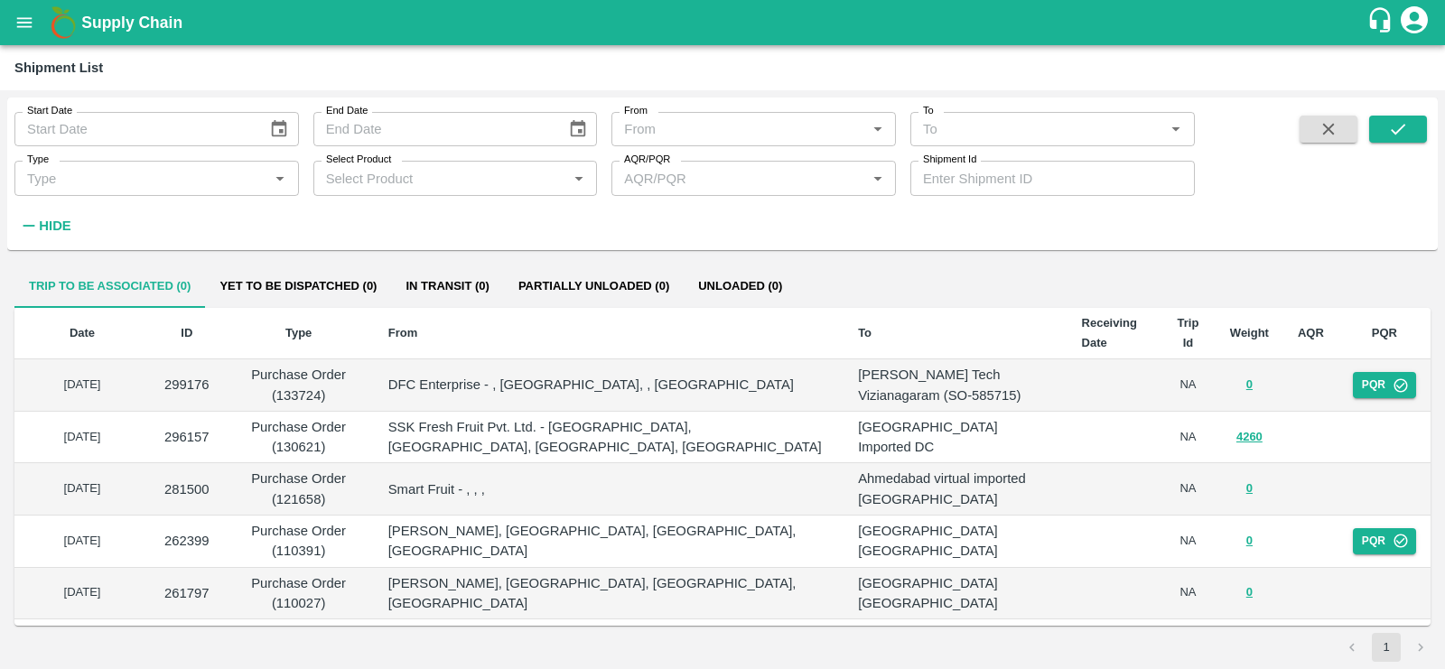
click at [990, 187] on input "Shipment Id" at bounding box center [1052, 178] width 285 height 34
paste input "341600"
click at [1392, 135] on icon "submit" at bounding box center [1398, 129] width 20 height 20
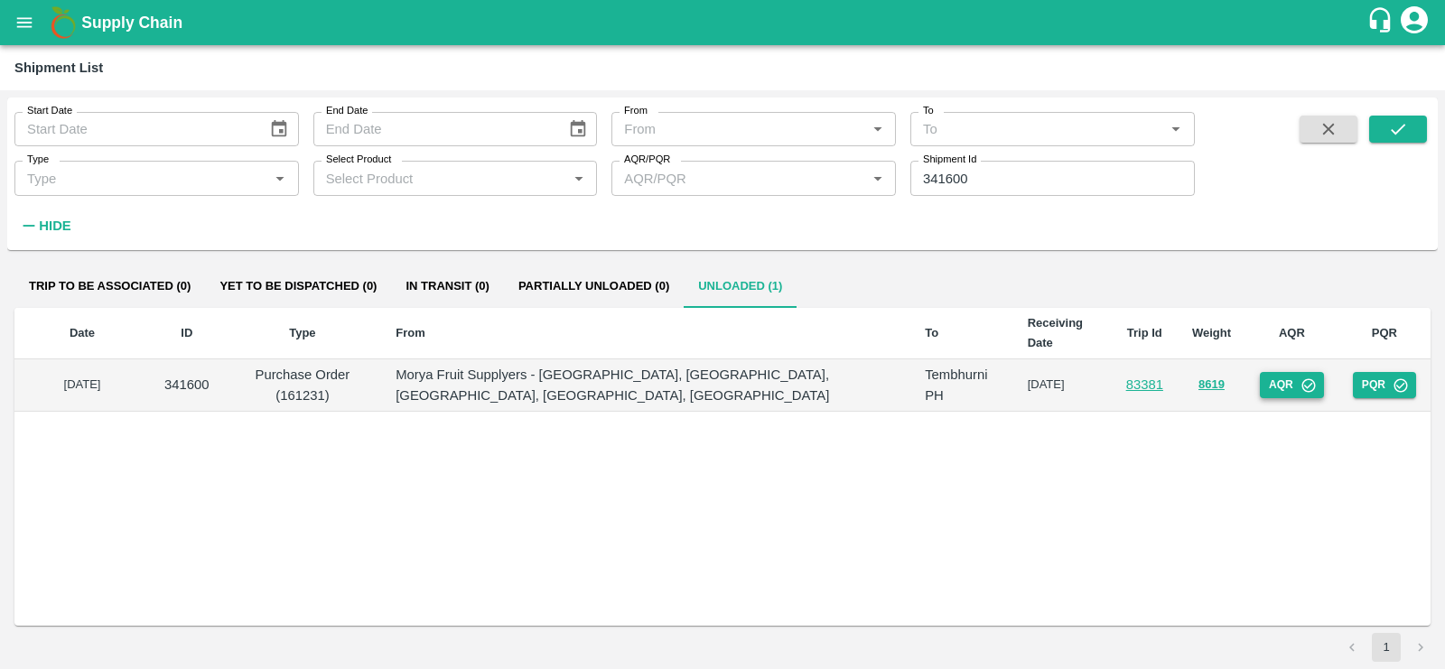
click at [1306, 378] on icon "button" at bounding box center [1309, 386] width 16 height 16
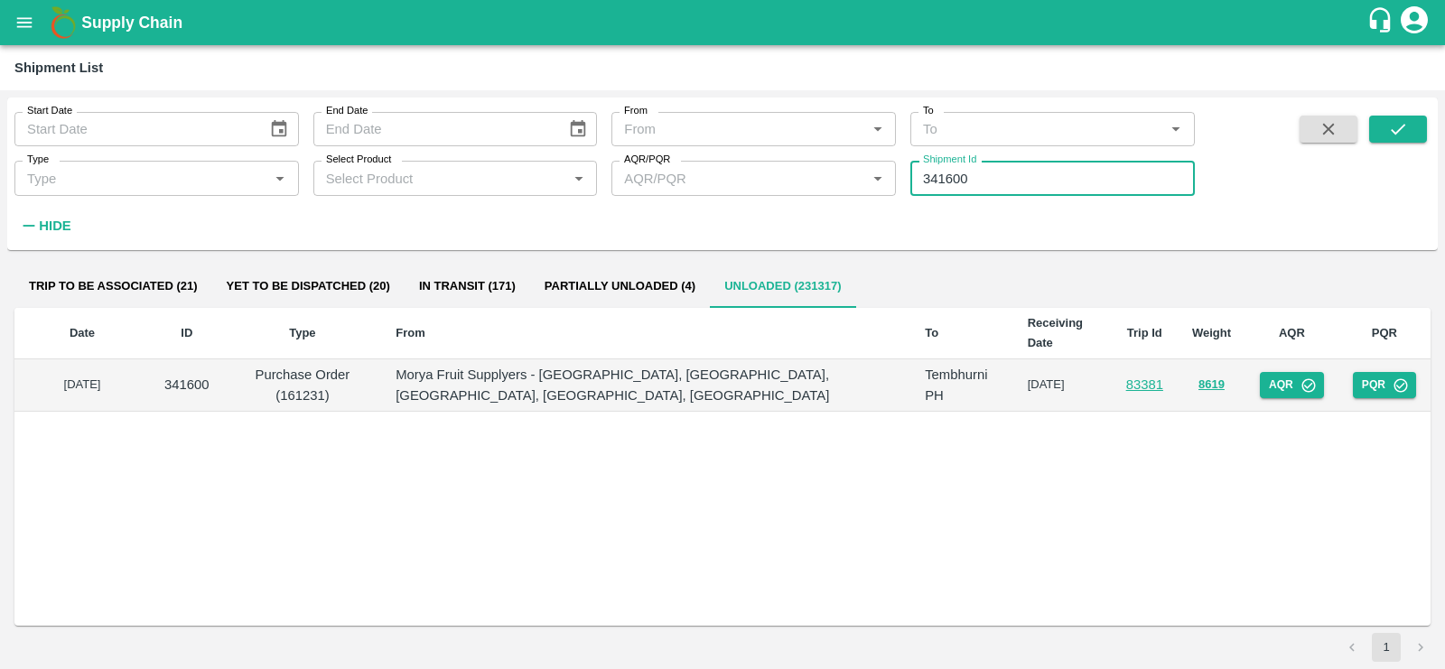
click at [984, 167] on input "341600" at bounding box center [1052, 178] width 285 height 34
paste input "text"
type input "341600"
click at [1378, 144] on span at bounding box center [1398, 178] width 58 height 124
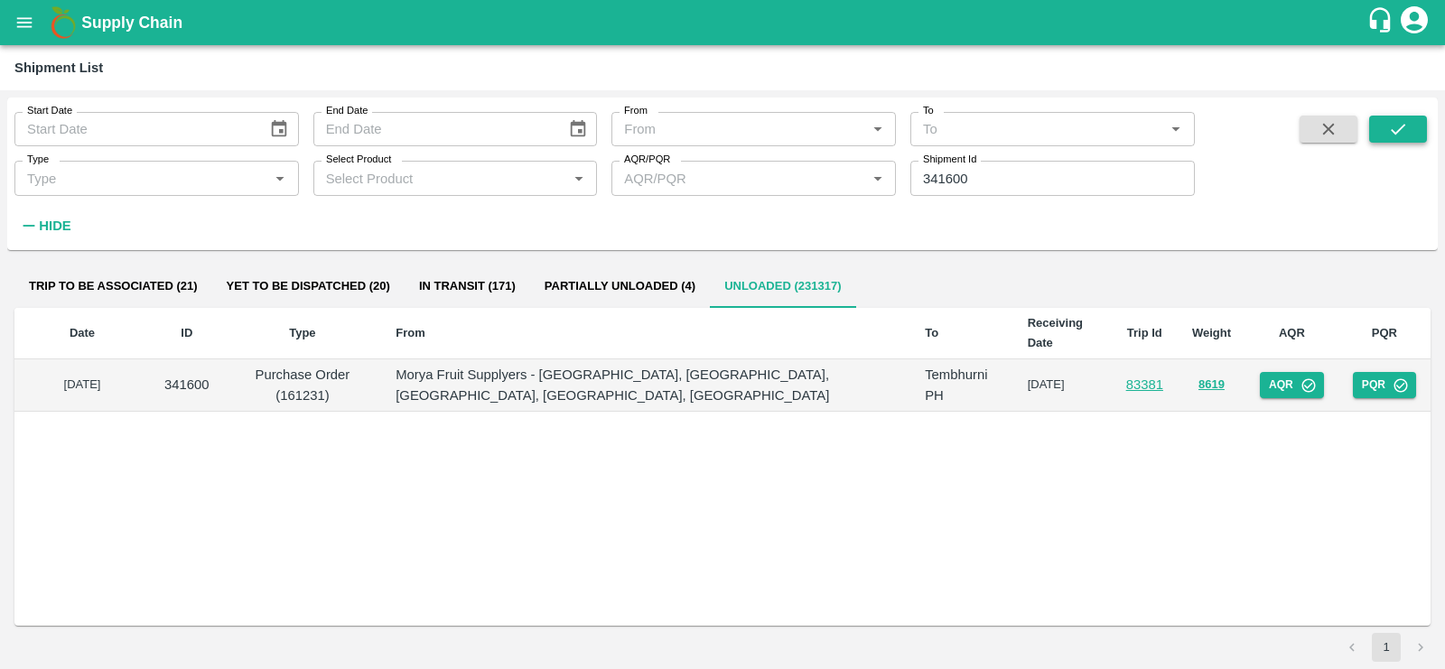
click at [1400, 123] on icon "submit" at bounding box center [1398, 129] width 20 height 20
click at [1286, 372] on button "AQR" at bounding box center [1292, 385] width 64 height 26
